Goal: Information Seeking & Learning: Find specific fact

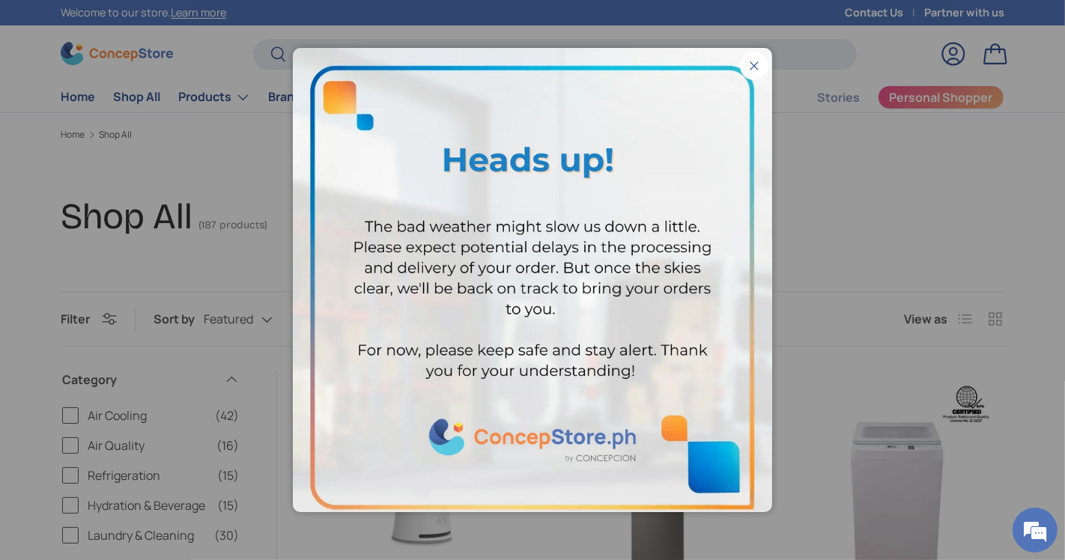
click at [747, 64] on button "Close" at bounding box center [754, 66] width 28 height 28
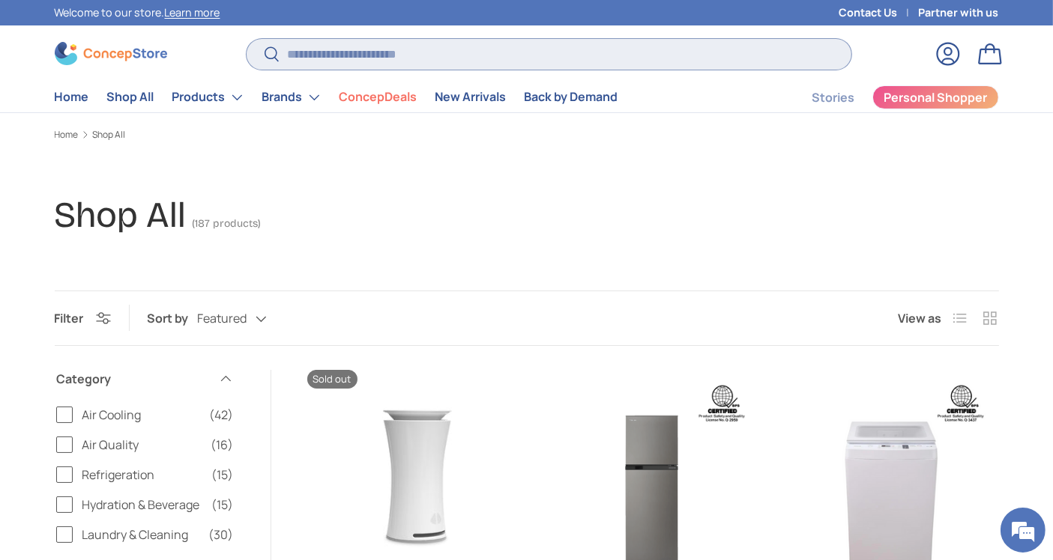
click at [748, 50] on input "Search" at bounding box center [548, 54] width 604 height 31
paste input "**********"
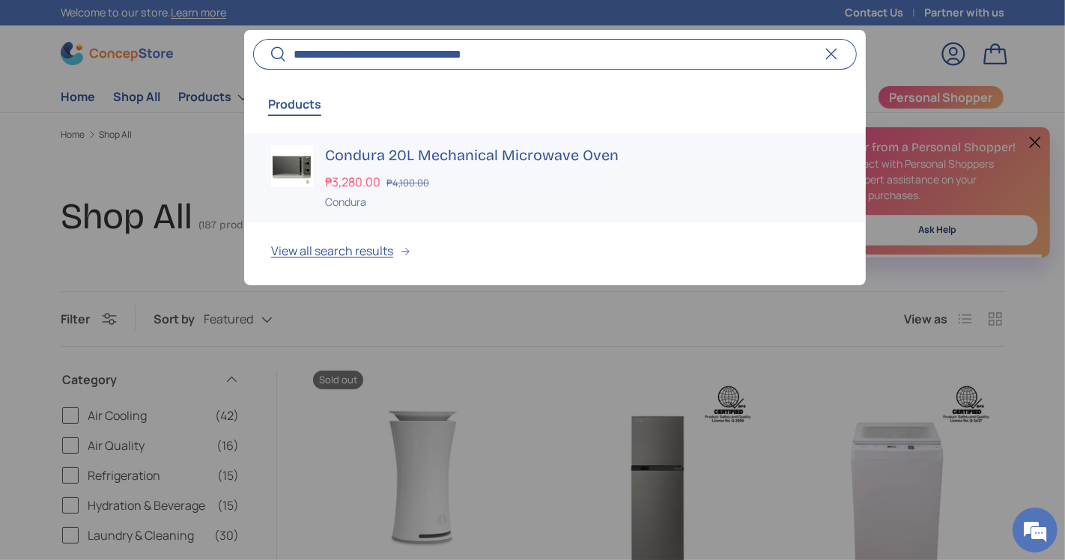
type input "**********"
click at [600, 169] on div "Condura 20L Mechanical Microwave Oven ₱3,280.00 ₱4,100.00 Unit price / Unavaila…" at bounding box center [582, 177] width 514 height 65
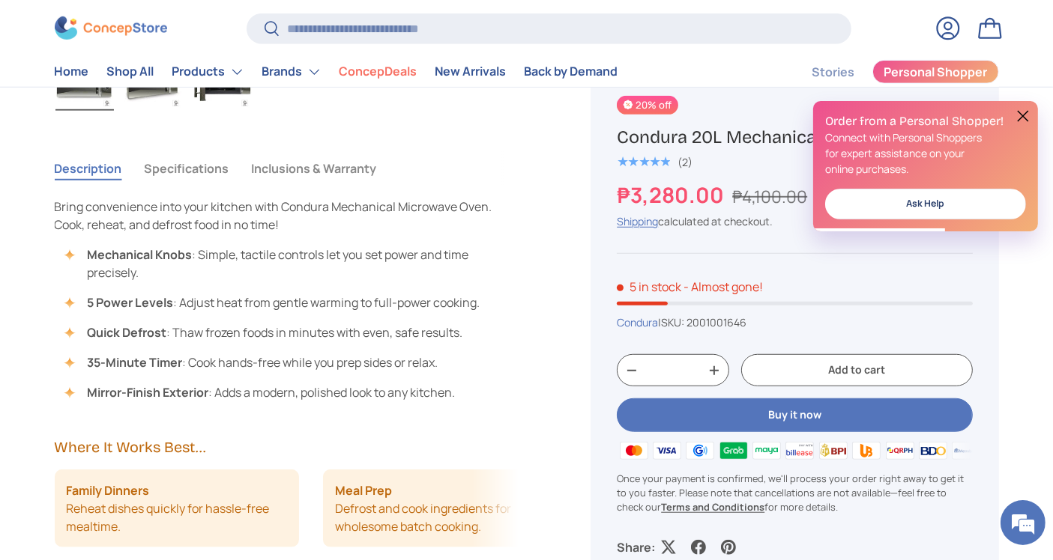
scroll to position [1032, 0]
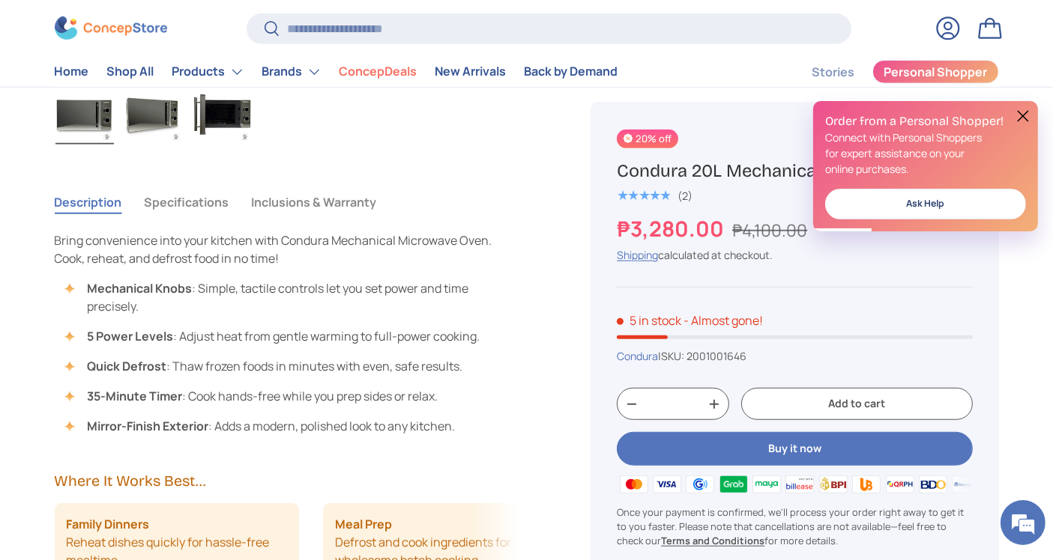
click at [338, 208] on button "Inclusions & Warranty" at bounding box center [314, 202] width 125 height 34
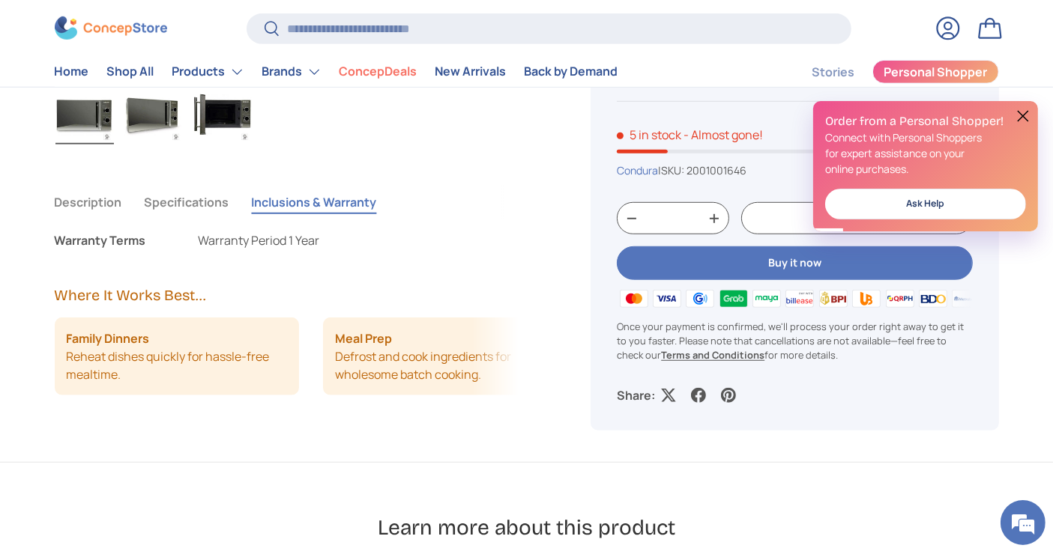
click at [165, 212] on button "Specifications" at bounding box center [187, 202] width 85 height 34
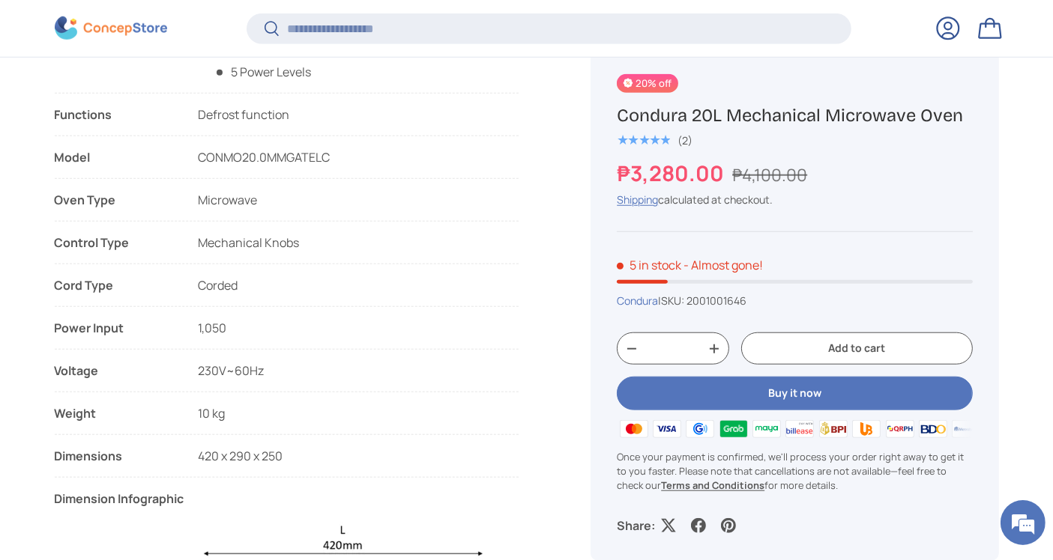
scroll to position [1319, 0]
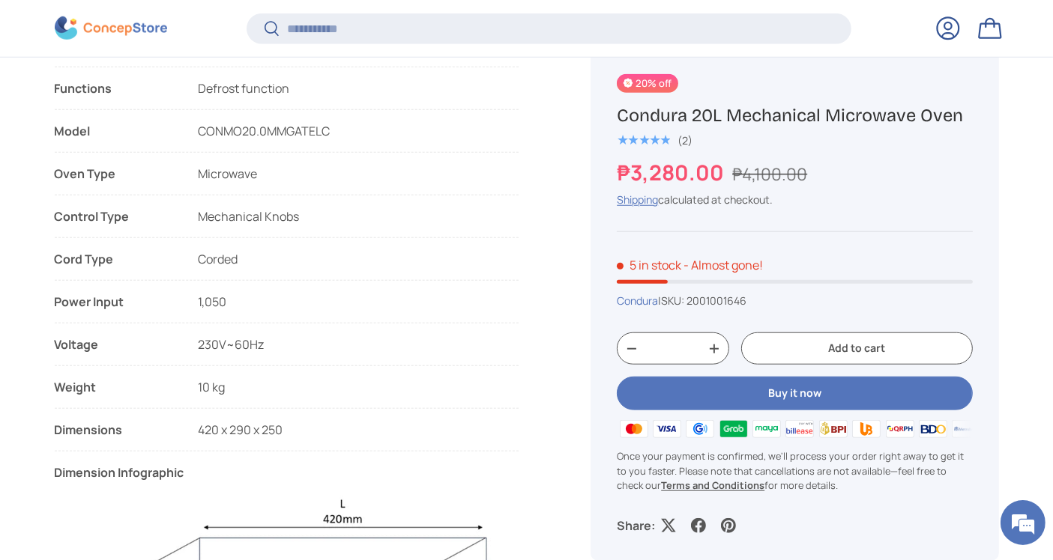
drag, startPoint x: 185, startPoint y: 300, endPoint x: 245, endPoint y: 286, distance: 61.4
click at [246, 297] on li "Power Input 1,050" at bounding box center [287, 308] width 464 height 31
copy li "1,050"
